Goal: Task Accomplishment & Management: Use online tool/utility

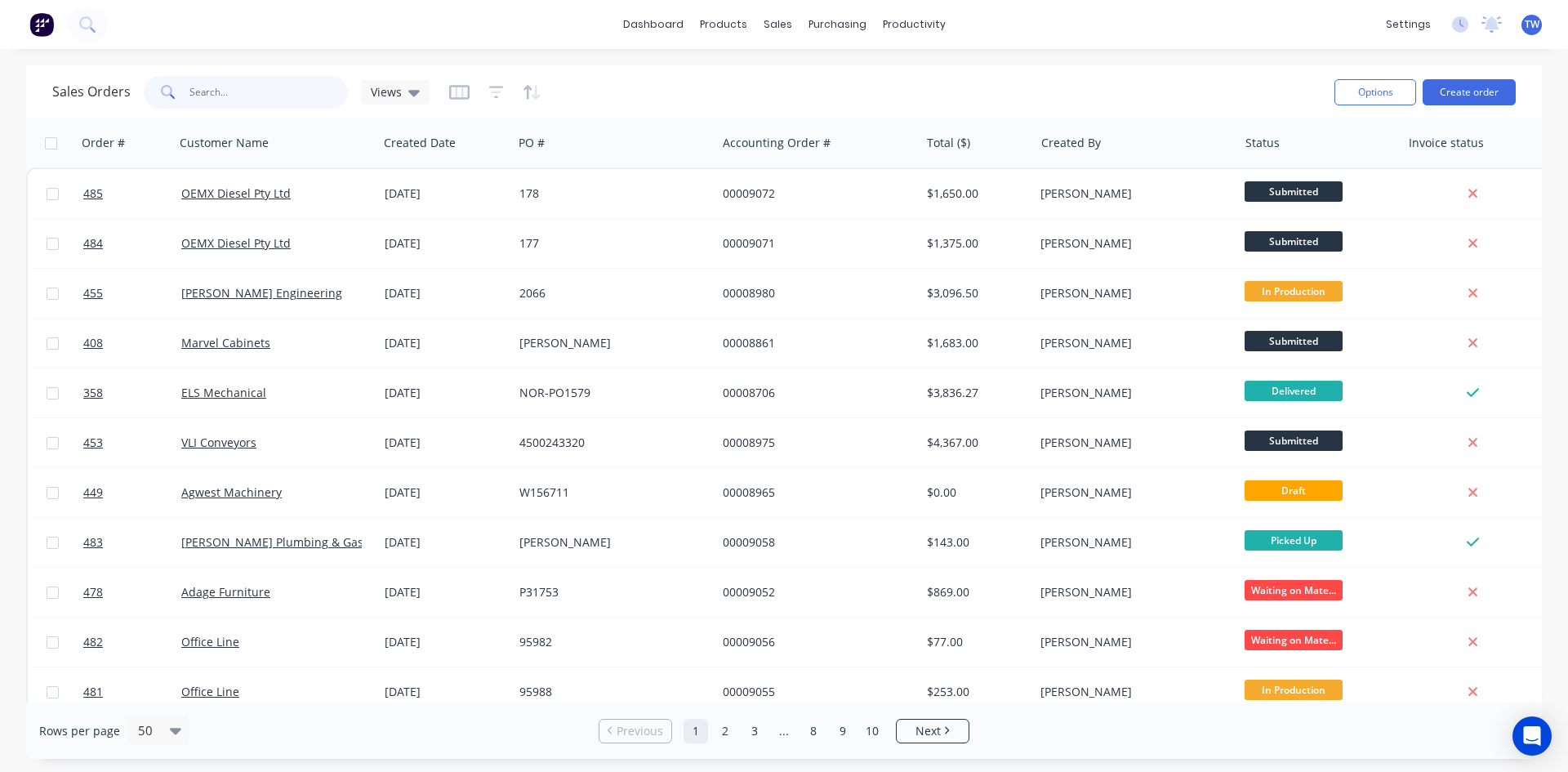
click at [295, 84] on input "text" at bounding box center [268, 92] width 159 height 32
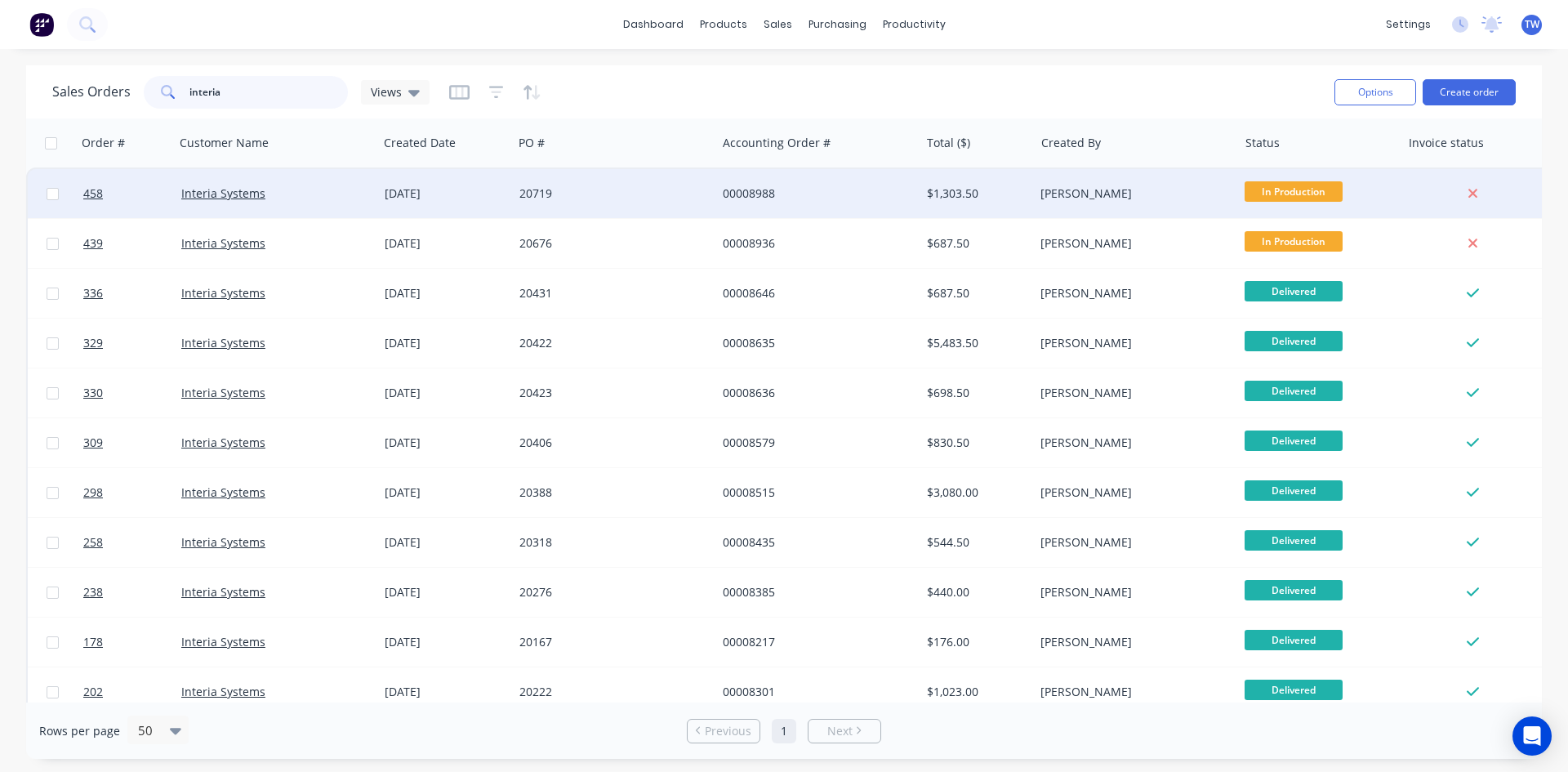
type input "interia"
click at [806, 210] on div "00008988" at bounding box center [818, 193] width 204 height 49
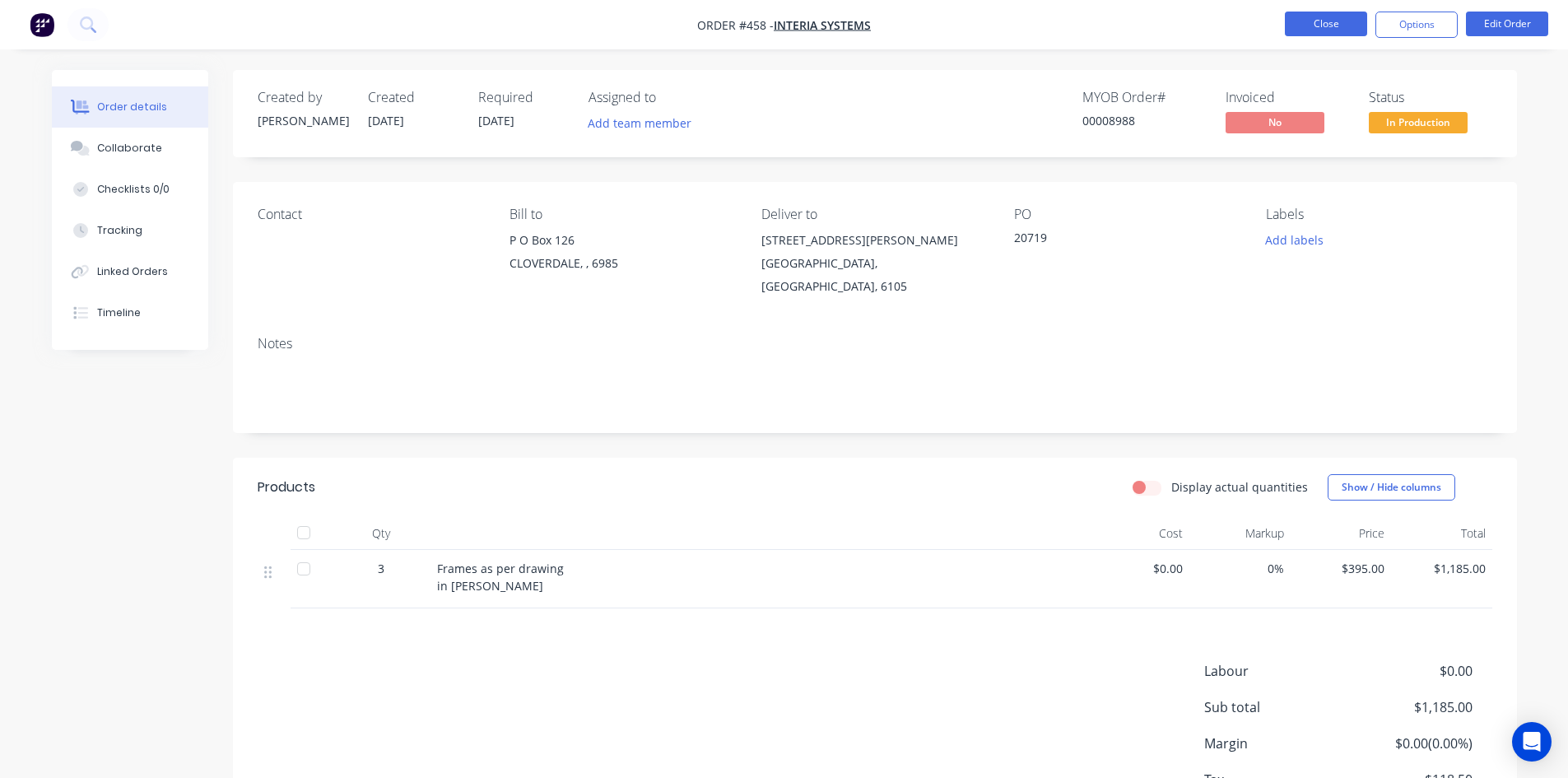
click at [1341, 29] on button "Close" at bounding box center [1326, 23] width 82 height 25
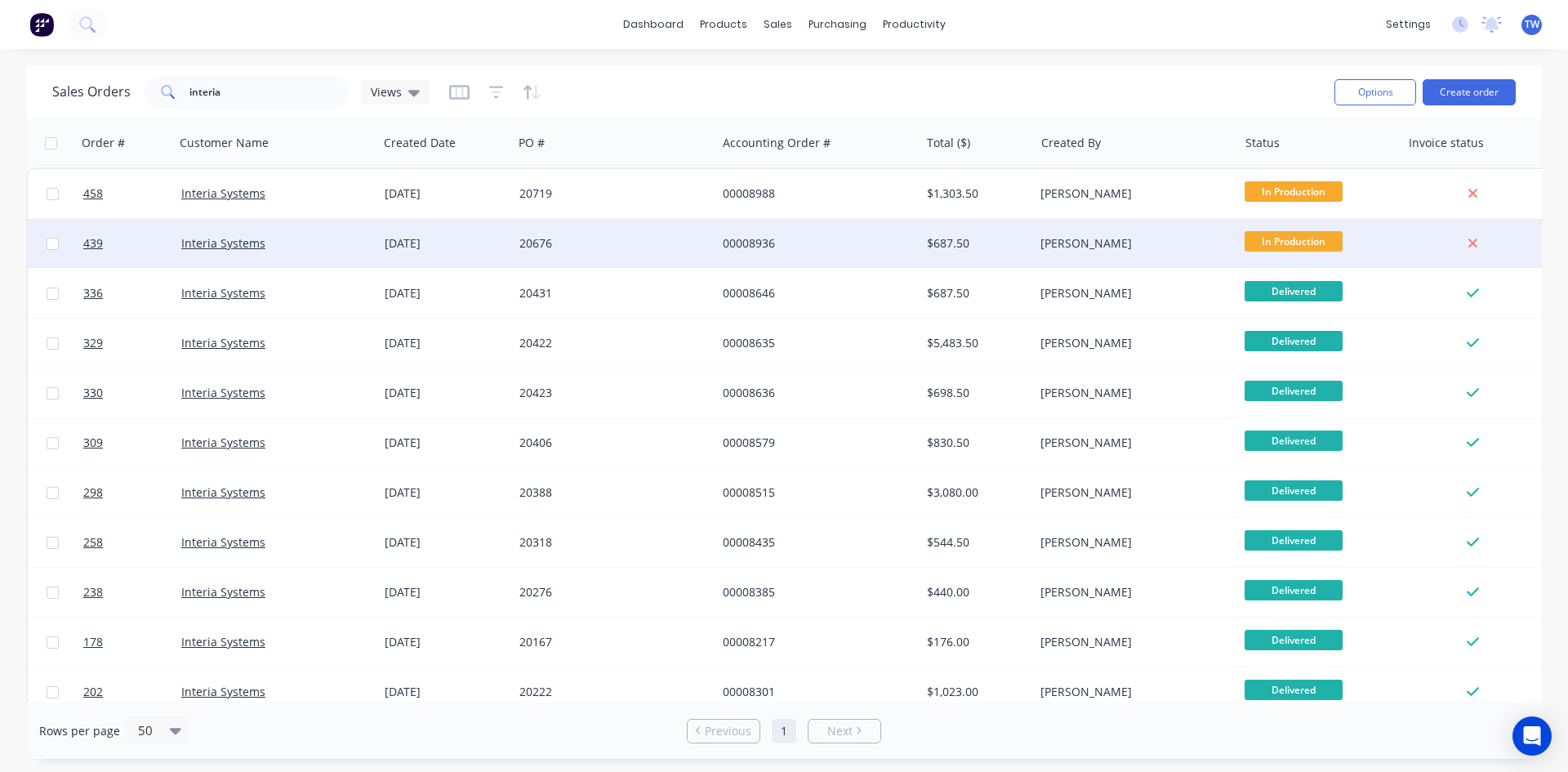
click at [1181, 256] on div "[PERSON_NAME]" at bounding box center [1135, 244] width 204 height 49
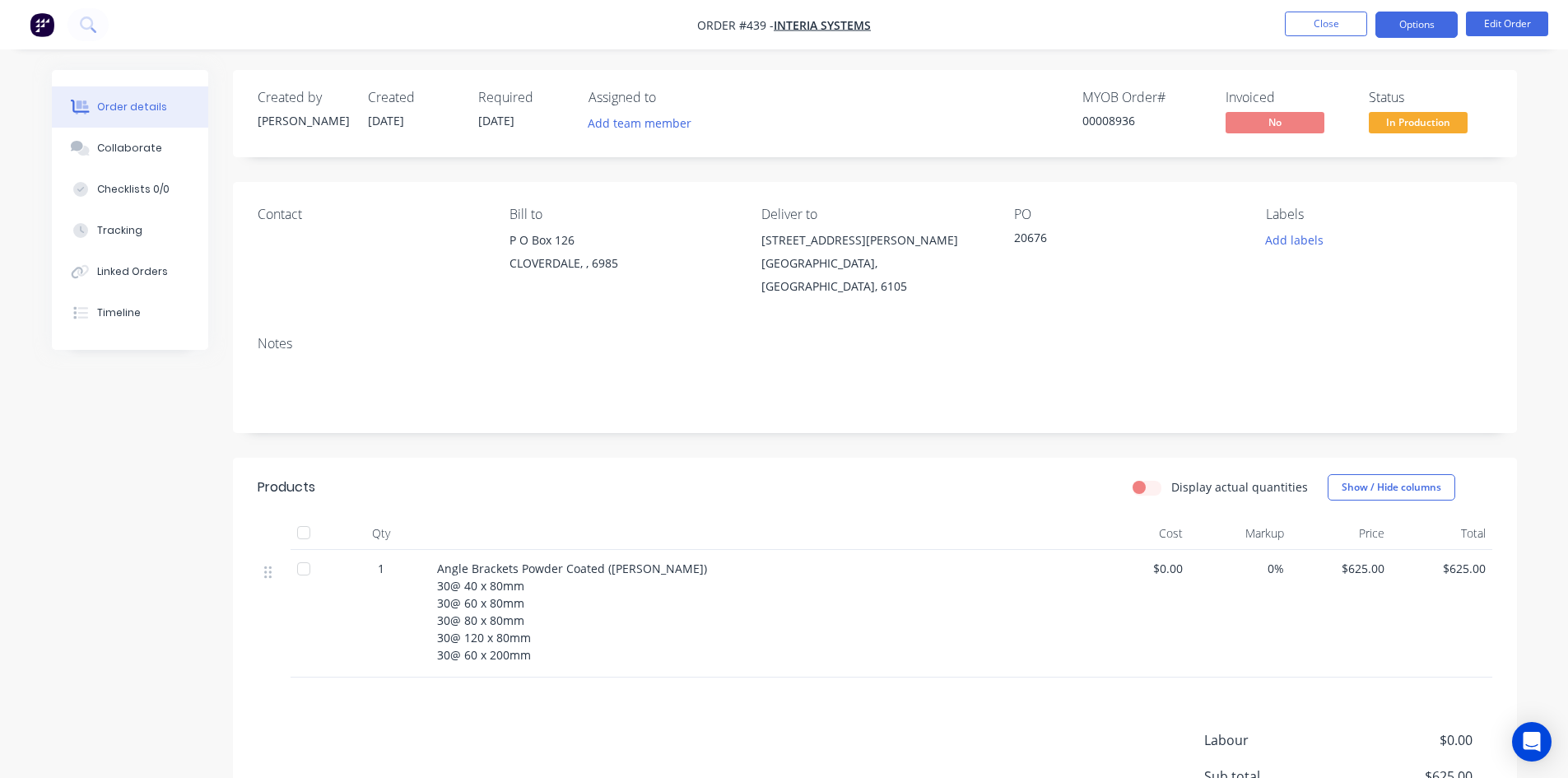
click at [1407, 30] on button "Options" at bounding box center [1417, 24] width 82 height 27
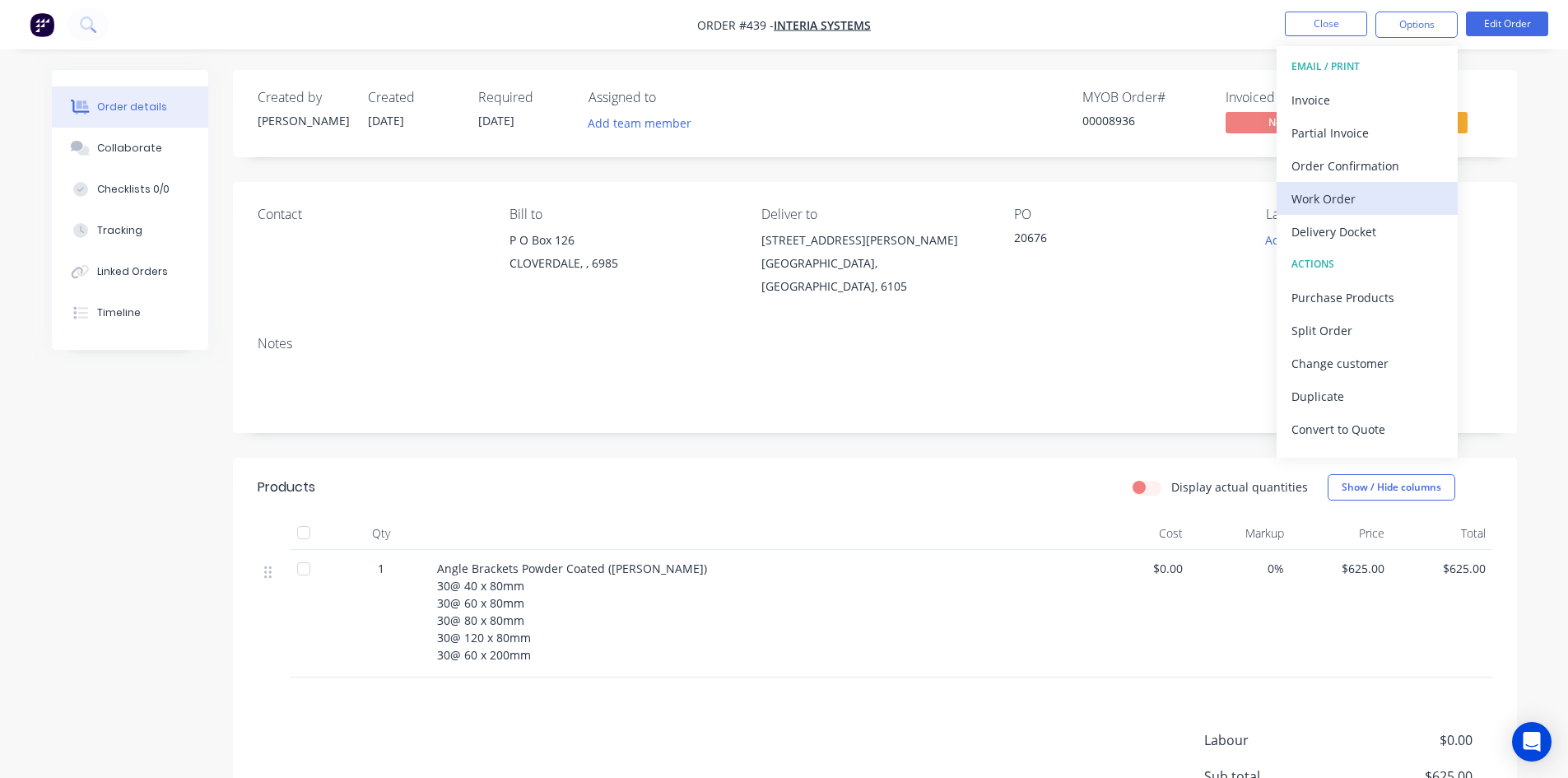
click at [1352, 201] on div "Work Order" at bounding box center [1367, 199] width 151 height 24
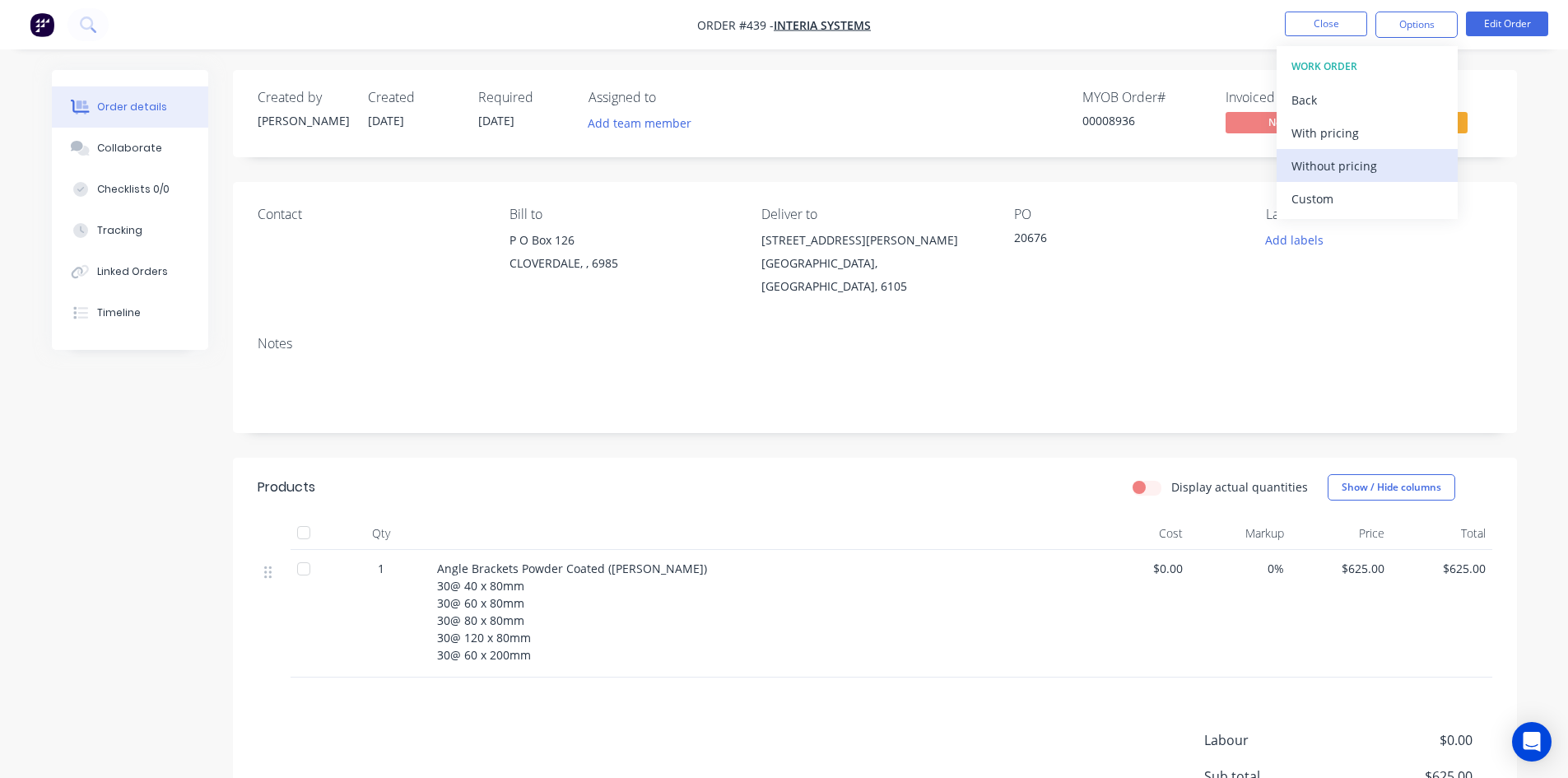
click at [1353, 179] on button "Without pricing" at bounding box center [1367, 165] width 181 height 33
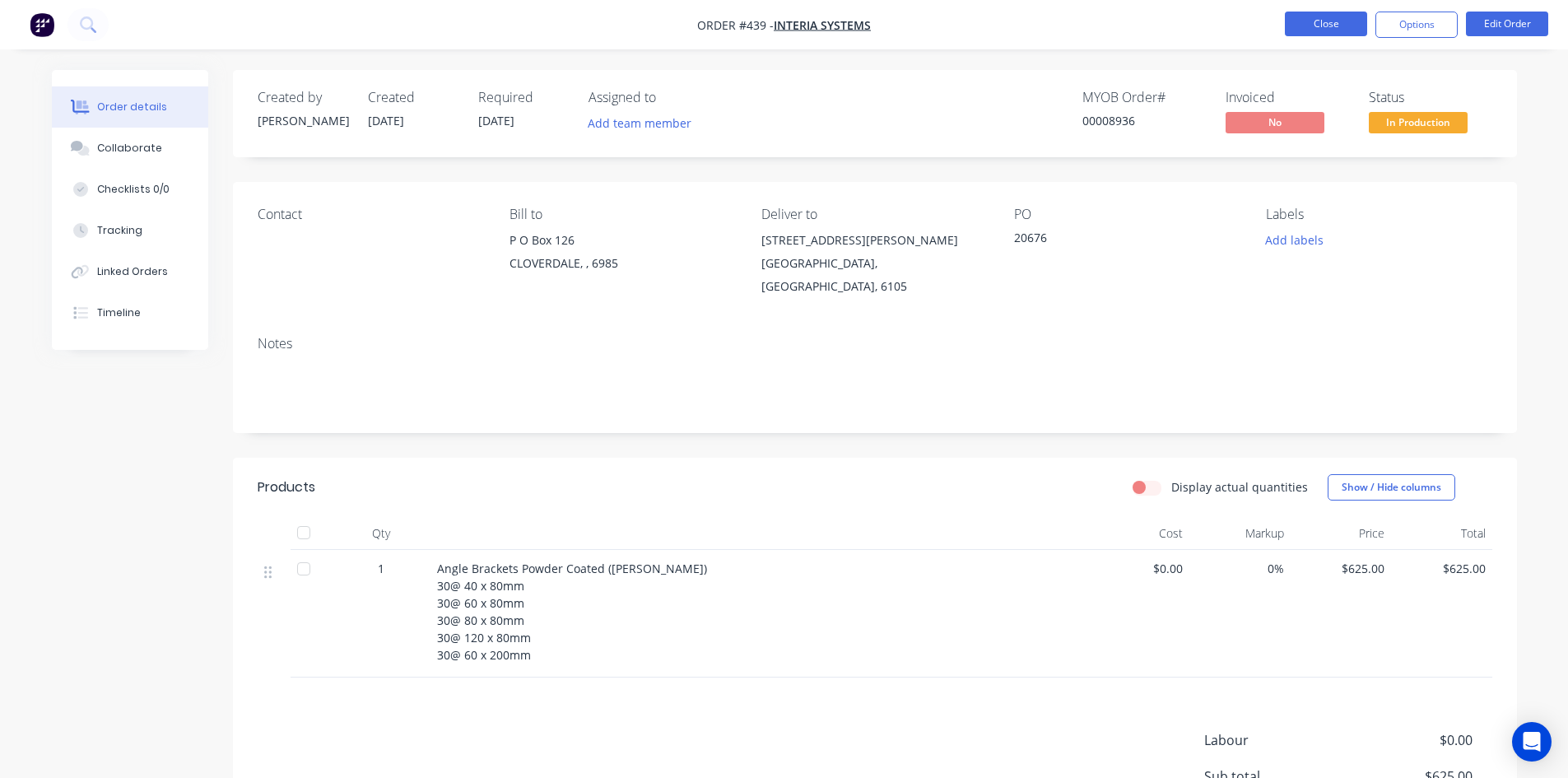
click at [1311, 27] on button "Close" at bounding box center [1326, 23] width 82 height 25
